Goal: Information Seeking & Learning: Check status

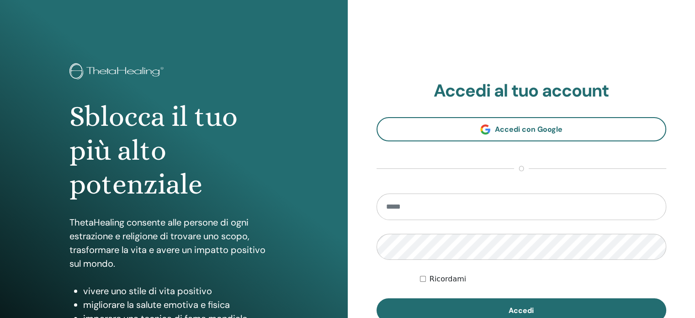
type input "**********"
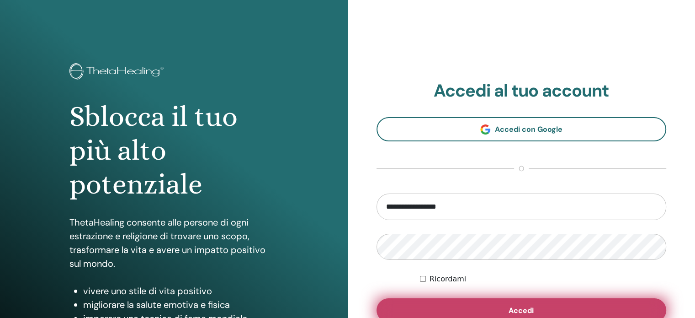
click at [526, 312] on span "Accedi" at bounding box center [521, 310] width 25 height 10
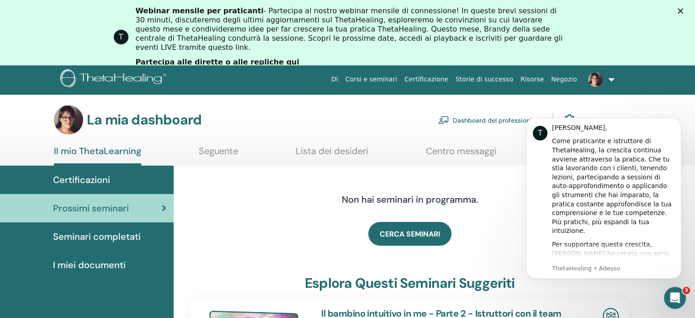
click at [86, 181] on font "Certificazioni" at bounding box center [81, 180] width 57 height 12
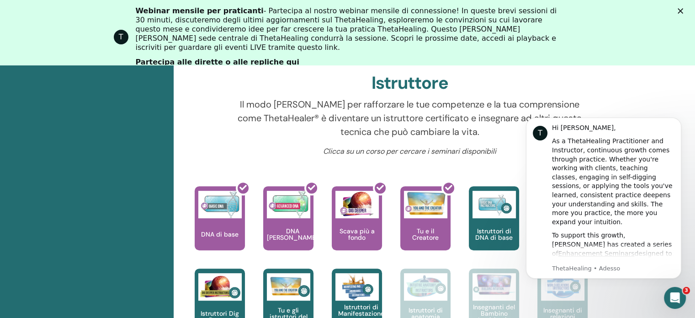
scroll to position [344, 0]
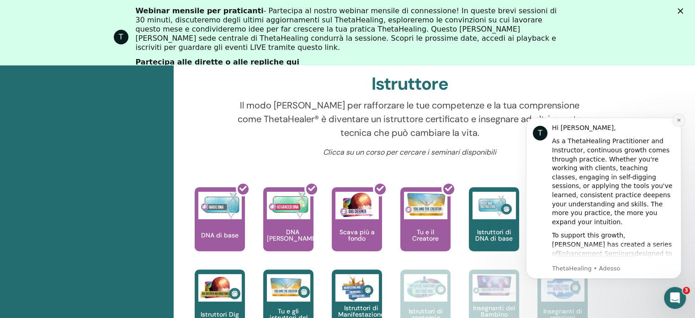
click at [676, 121] on icon "Dismiss notification" at bounding box center [678, 119] width 5 height 5
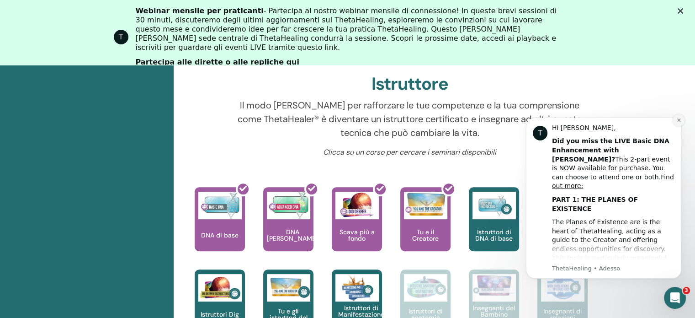
click at [678, 119] on icon "Dismiss notification" at bounding box center [678, 119] width 3 height 3
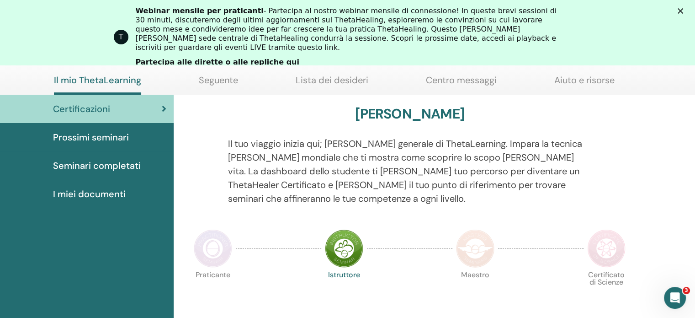
scroll to position [0, 0]
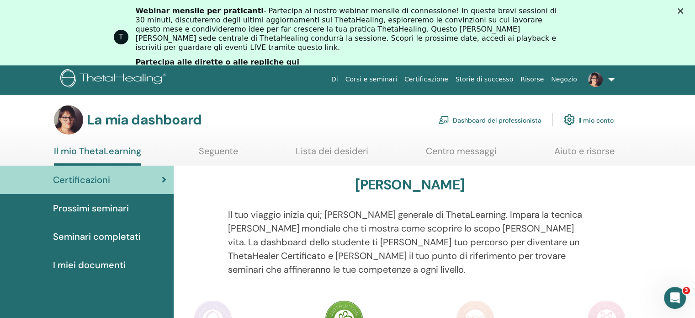
click at [683, 12] on icon "Chiudi" at bounding box center [680, 10] width 5 height 5
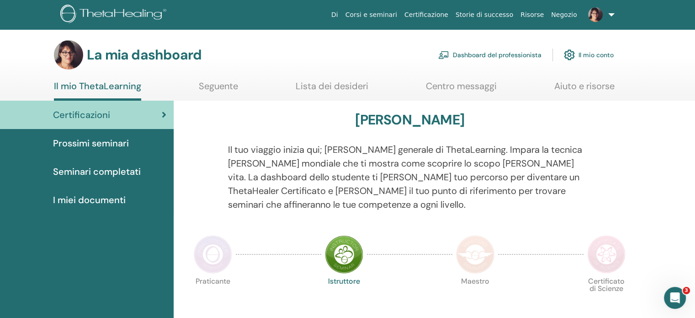
click at [80, 200] on font "I miei documenti" at bounding box center [89, 200] width 73 height 12
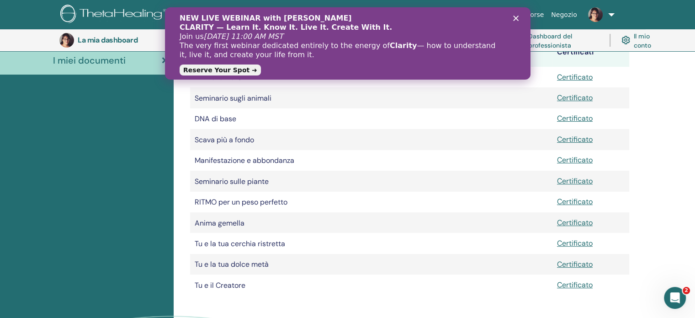
scroll to position [159, 0]
click at [518, 18] on div "Chiudi" at bounding box center [517, 18] width 9 height 5
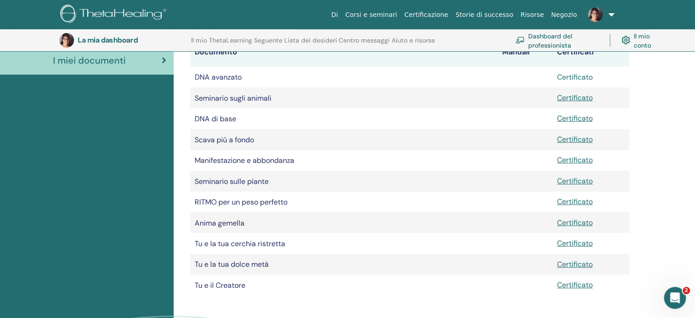
click at [579, 76] on font "Certificato" at bounding box center [575, 77] width 36 height 10
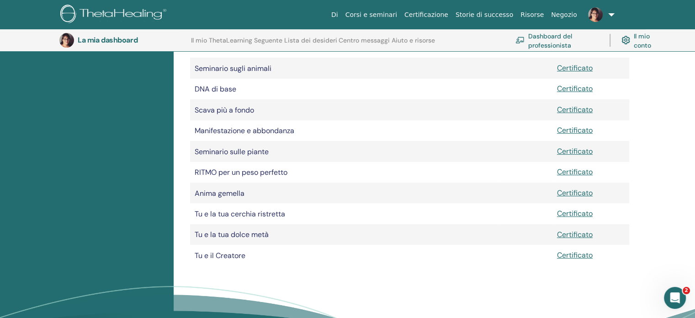
scroll to position [205, 0]
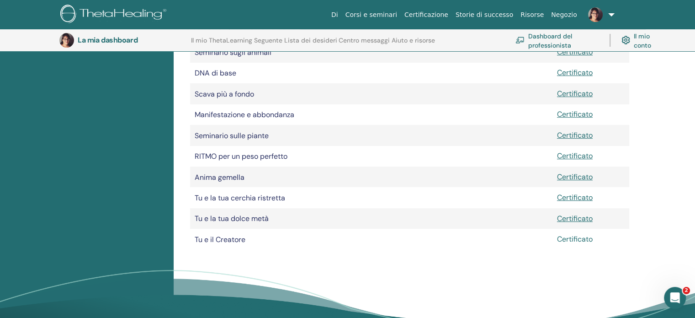
click at [575, 243] on font "Certificato" at bounding box center [575, 239] width 36 height 10
click at [585, 223] on font "Certificato" at bounding box center [575, 218] width 36 height 10
click at [574, 202] on font "Certificato" at bounding box center [575, 197] width 36 height 10
click at [573, 179] on font "Certificato" at bounding box center [575, 177] width 36 height 10
click at [579, 159] on font "Certificato" at bounding box center [575, 156] width 36 height 10
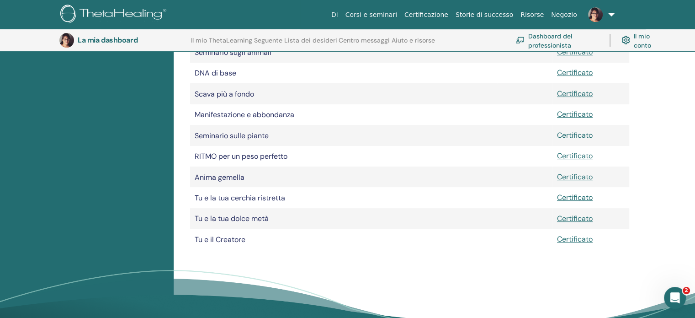
click at [579, 137] on font "Certificato" at bounding box center [575, 135] width 36 height 10
click at [573, 116] on font "Certificato" at bounding box center [575, 114] width 36 height 10
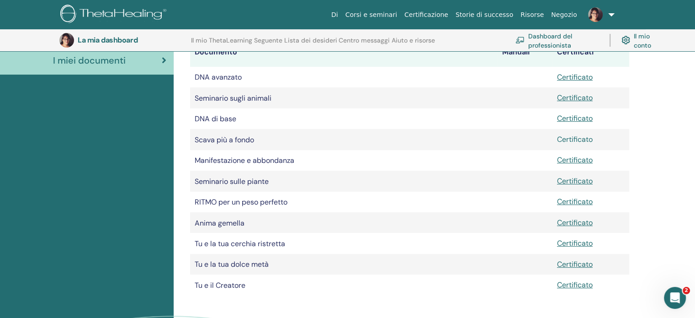
click at [568, 138] on font "Certificato" at bounding box center [575, 139] width 36 height 10
click at [585, 96] on font "Certificato" at bounding box center [575, 98] width 36 height 10
click at [580, 266] on font "Certificato" at bounding box center [575, 264] width 36 height 10
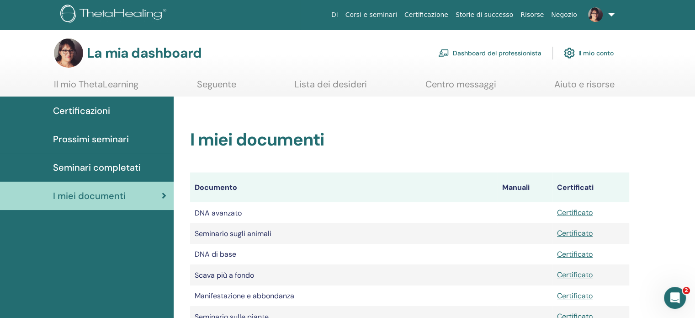
scroll to position [0, 0]
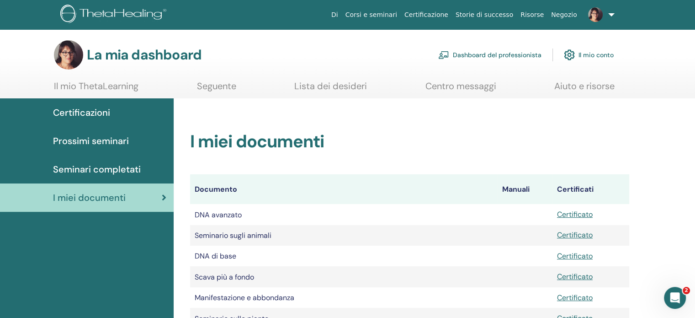
click at [100, 168] on font "Seminari completati" at bounding box center [97, 169] width 88 height 12
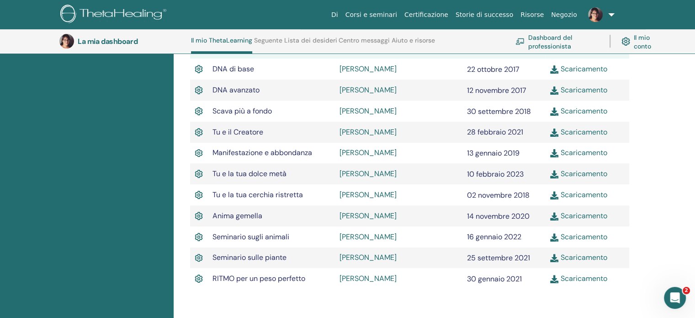
scroll to position [298, 0]
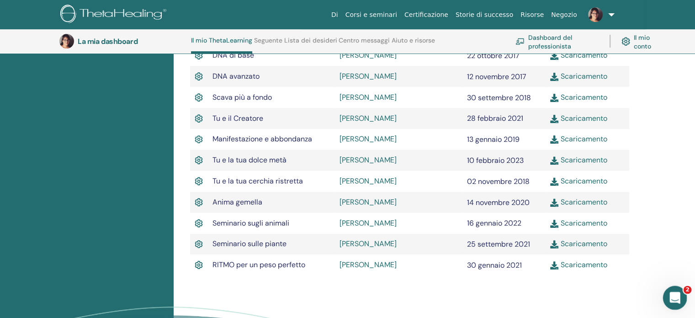
click at [676, 300] on icon "Apri il messenger Intercom" at bounding box center [673, 296] width 15 height 15
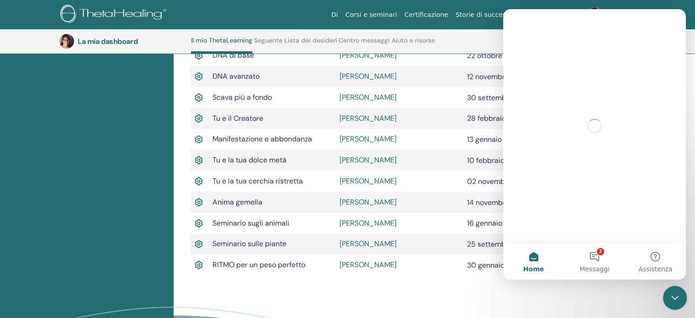
scroll to position [0, 0]
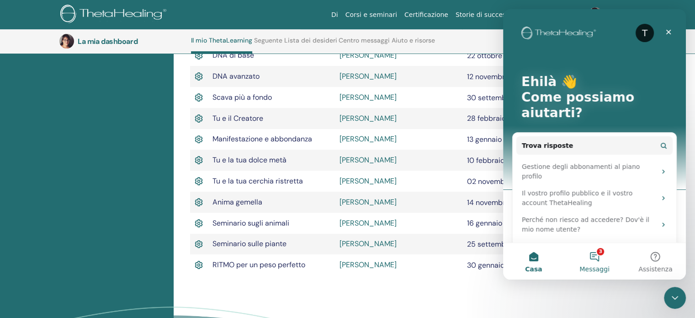
click at [597, 254] on button "3 Messaggi" at bounding box center [594, 261] width 61 height 37
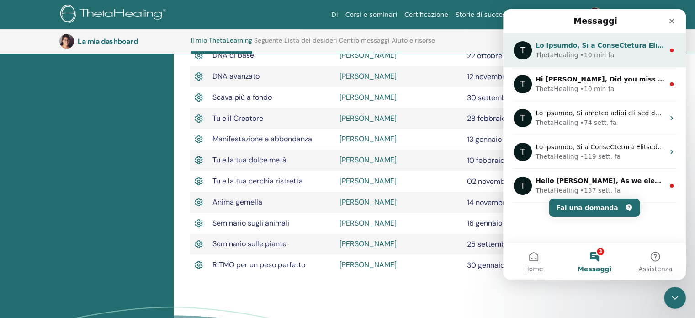
click at [589, 55] on div "• 10 min fa" at bounding box center [597, 55] width 34 height 10
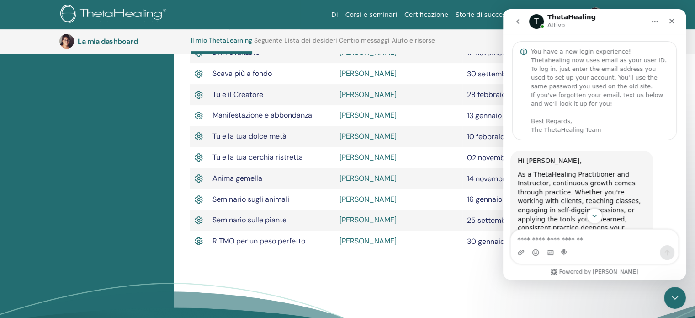
scroll to position [344, 0]
